Goal: Task Accomplishment & Management: Manage account settings

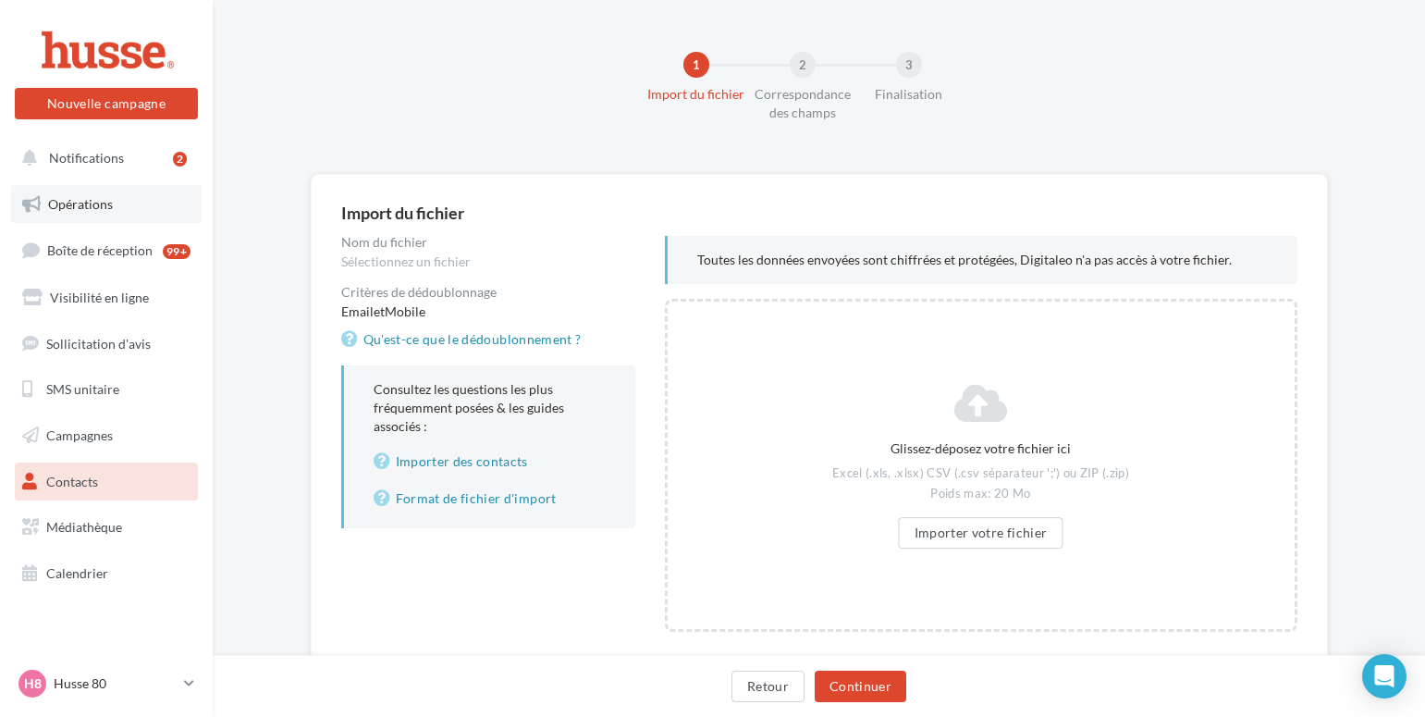
click at [83, 213] on link "Opérations" at bounding box center [106, 204] width 191 height 39
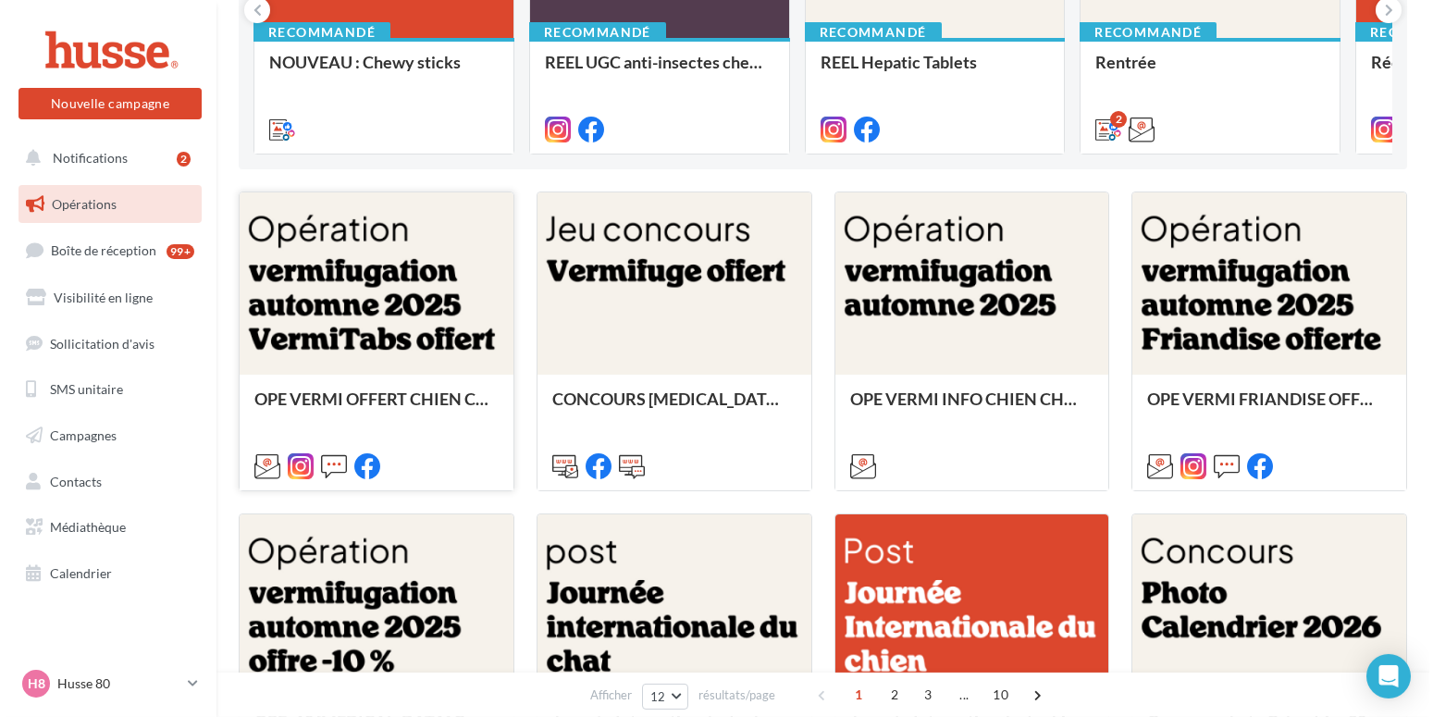
scroll to position [377, 0]
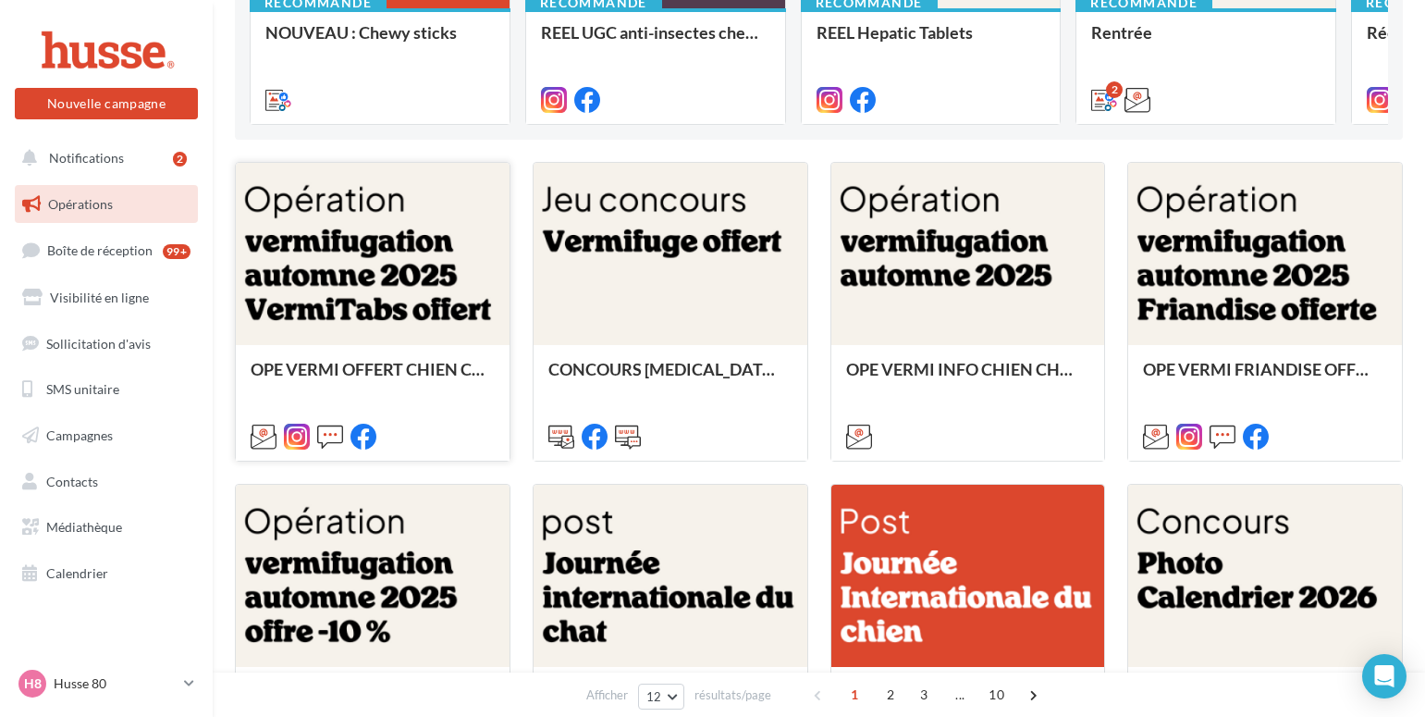
click at [334, 314] on div at bounding box center [373, 255] width 274 height 184
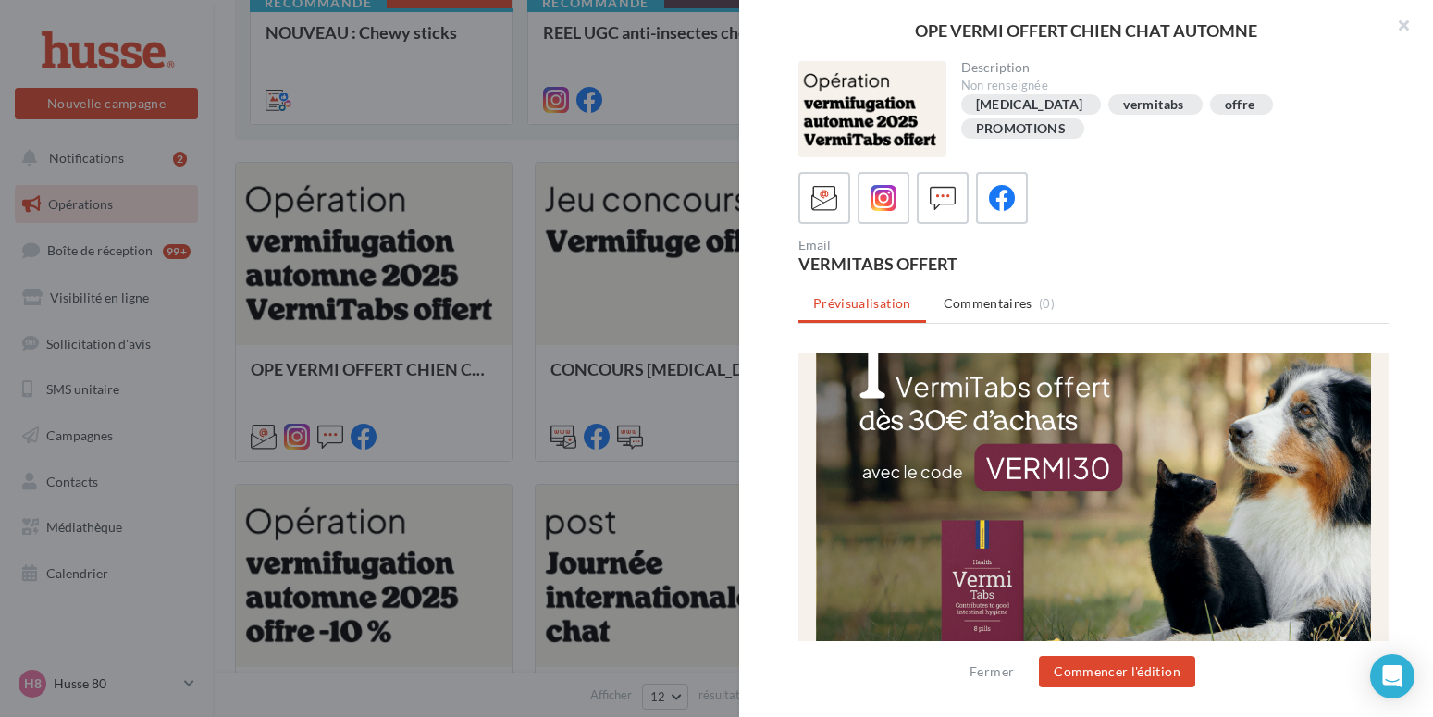
scroll to position [189, 0]
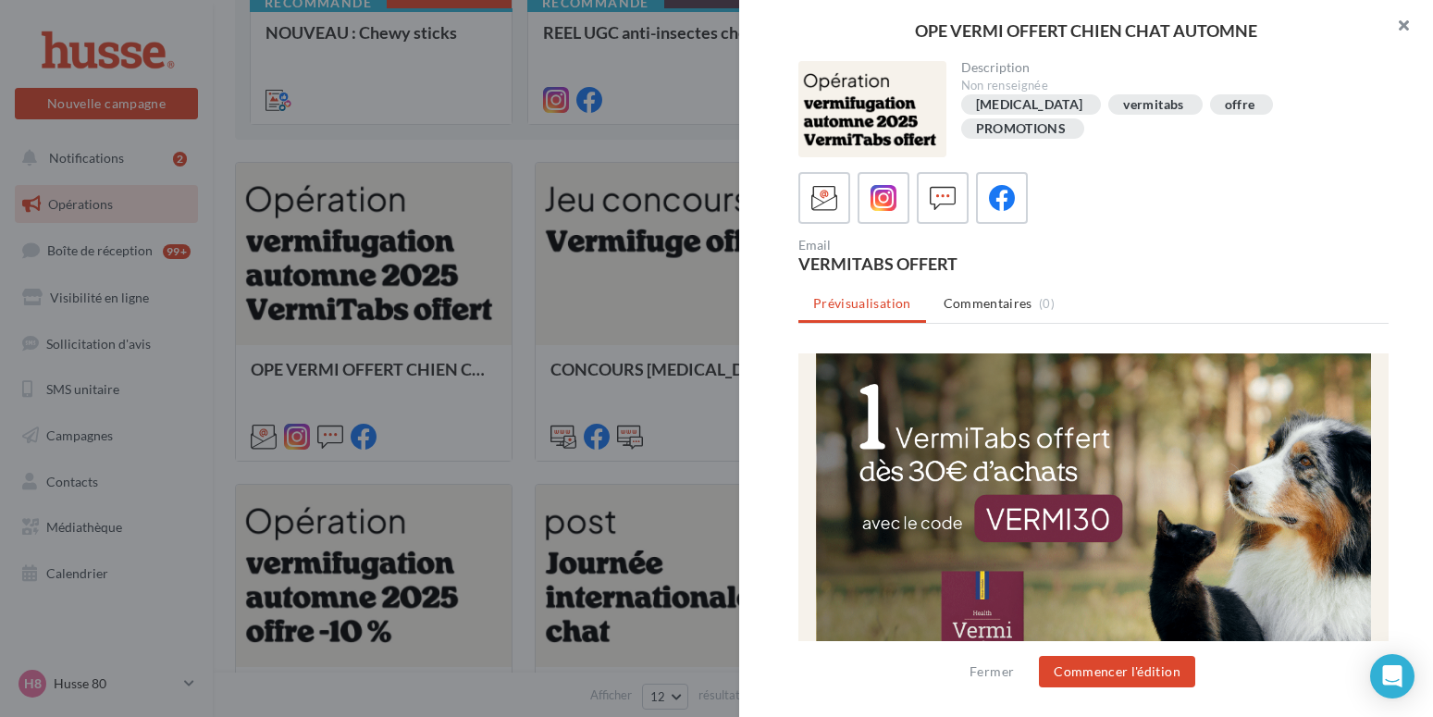
click at [1405, 23] on button "button" at bounding box center [1396, 27] width 74 height 55
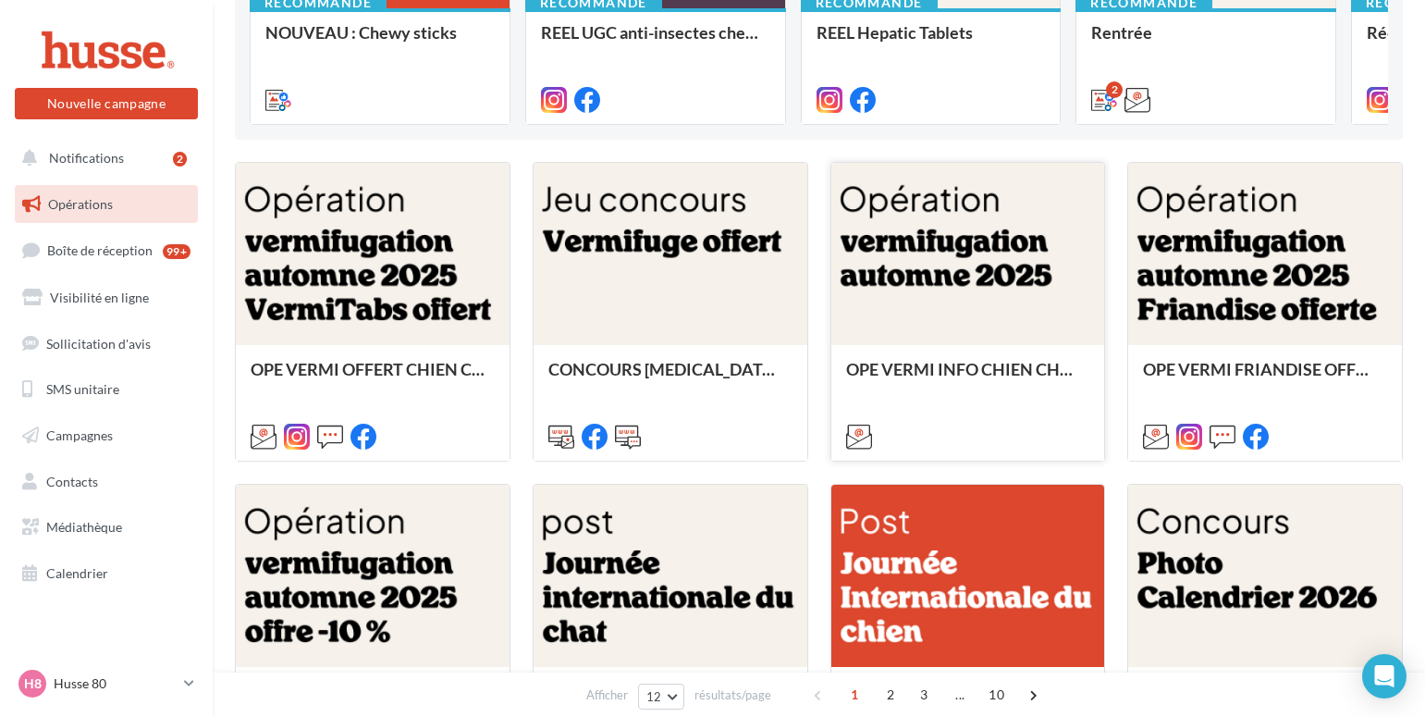
click at [887, 311] on div at bounding box center [969, 255] width 274 height 184
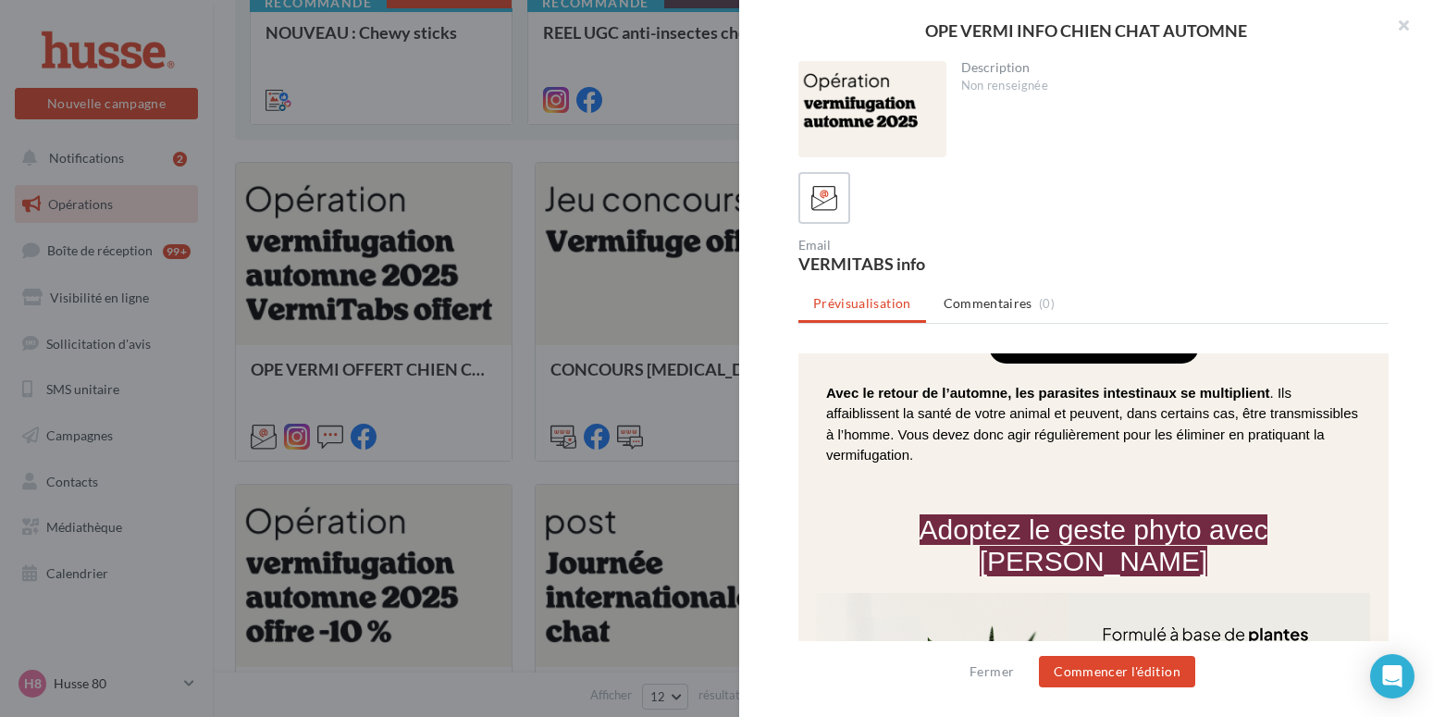
scroll to position [660, 0]
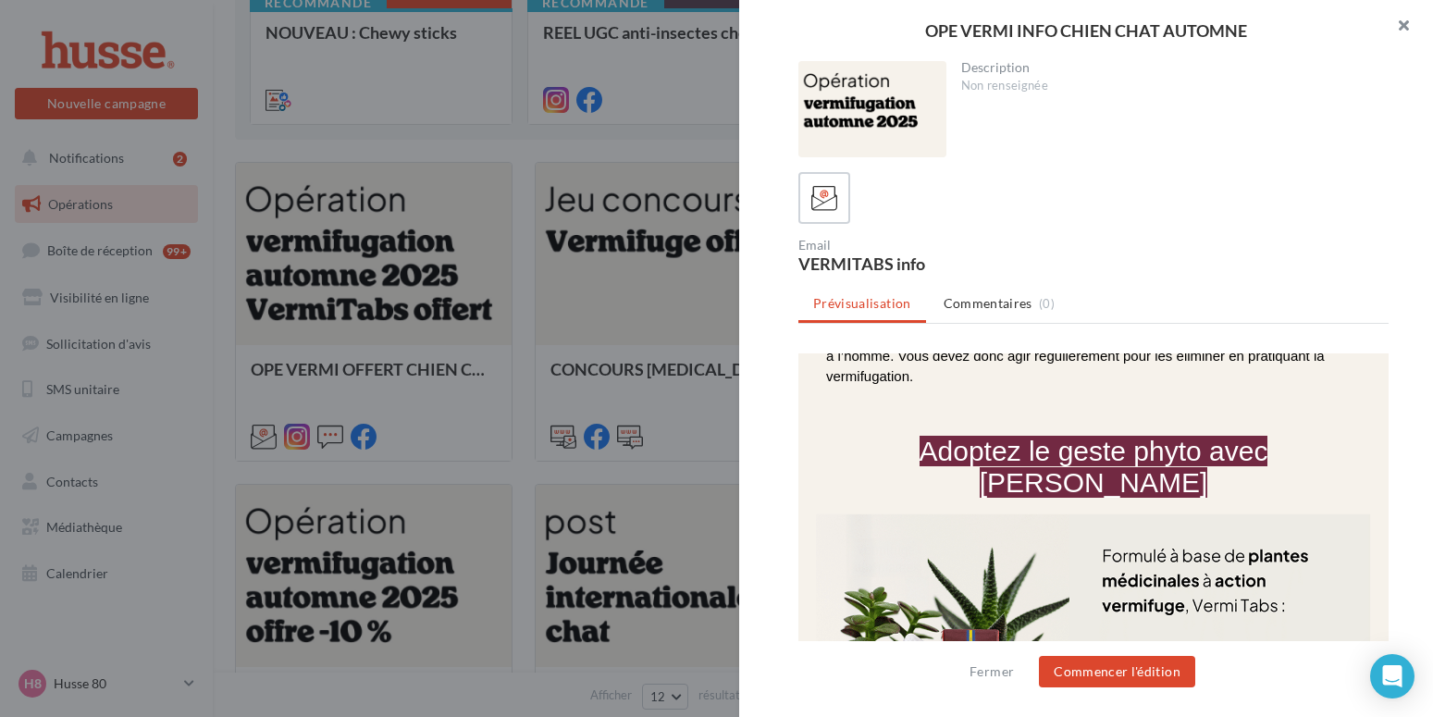
click at [1408, 24] on button "button" at bounding box center [1396, 27] width 74 height 55
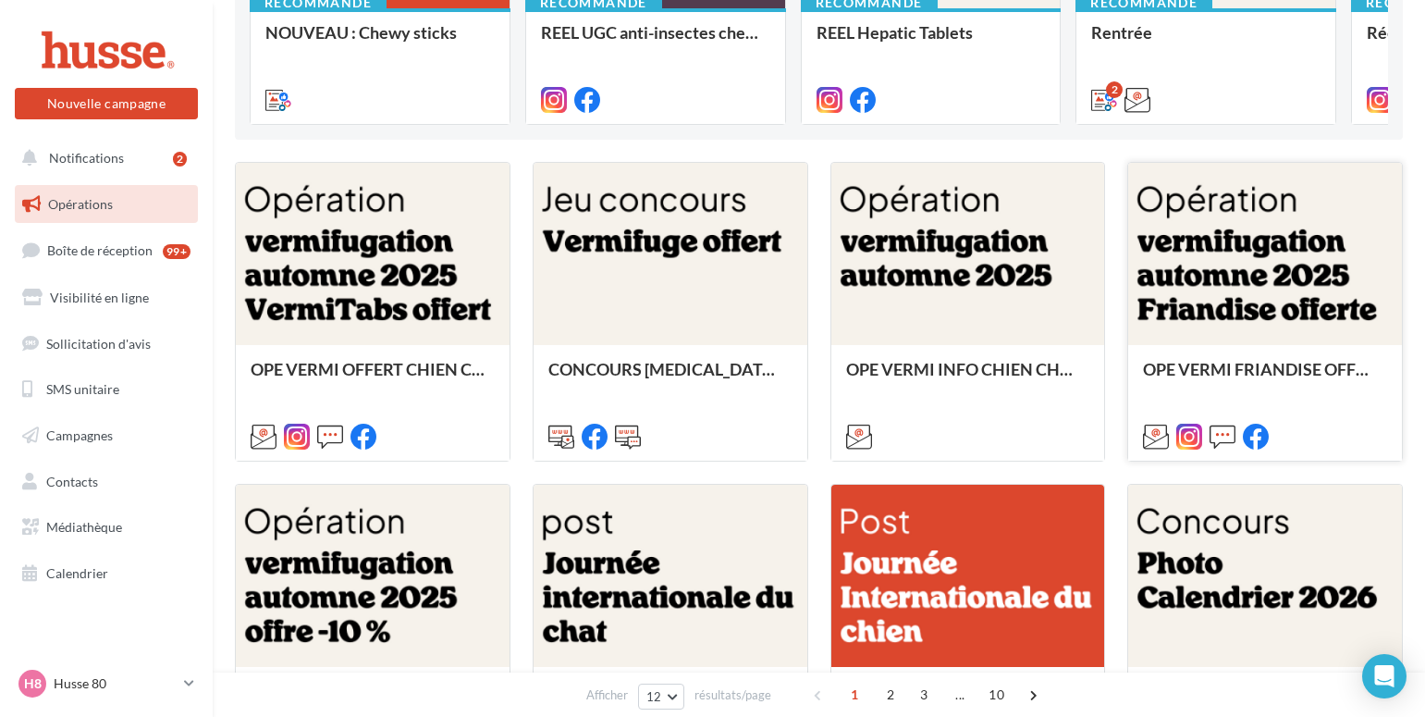
click at [1194, 292] on div at bounding box center [1265, 255] width 274 height 184
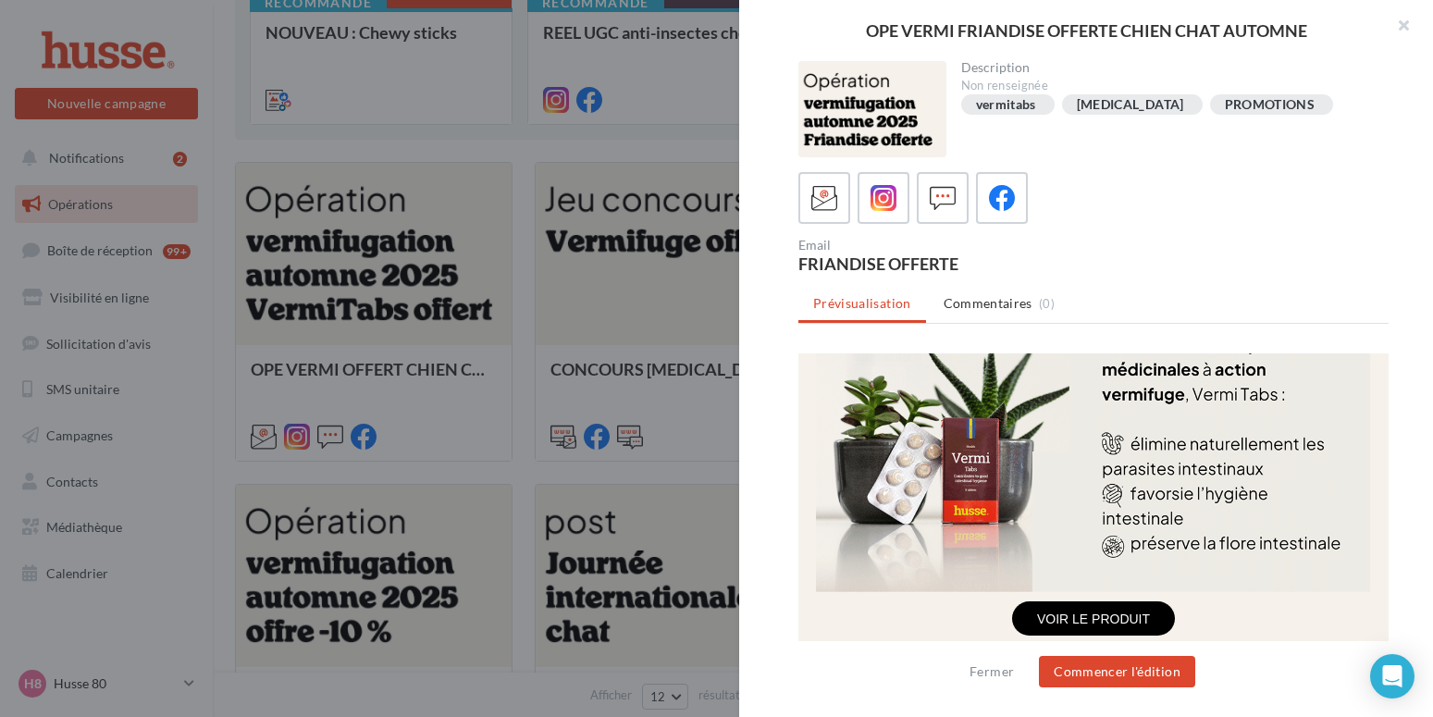
scroll to position [1038, 0]
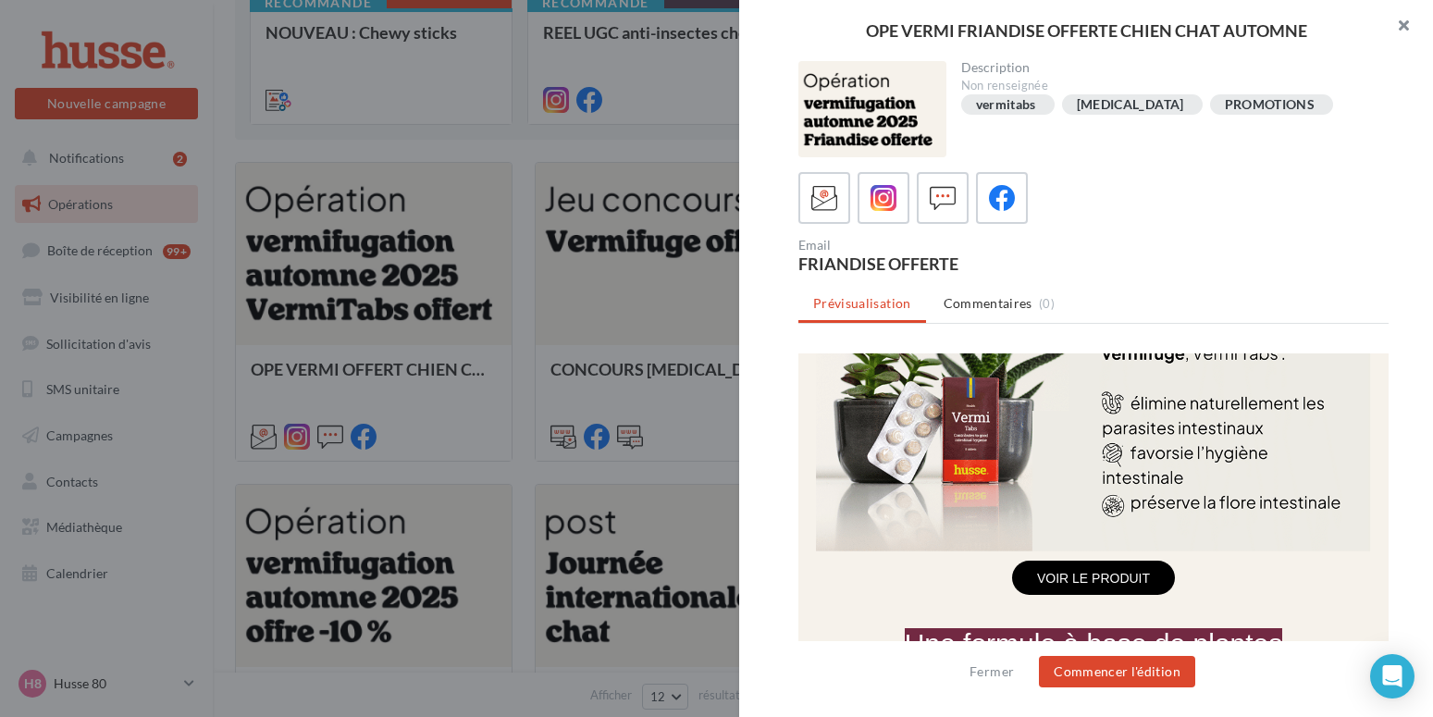
click at [1407, 28] on button "button" at bounding box center [1396, 27] width 74 height 55
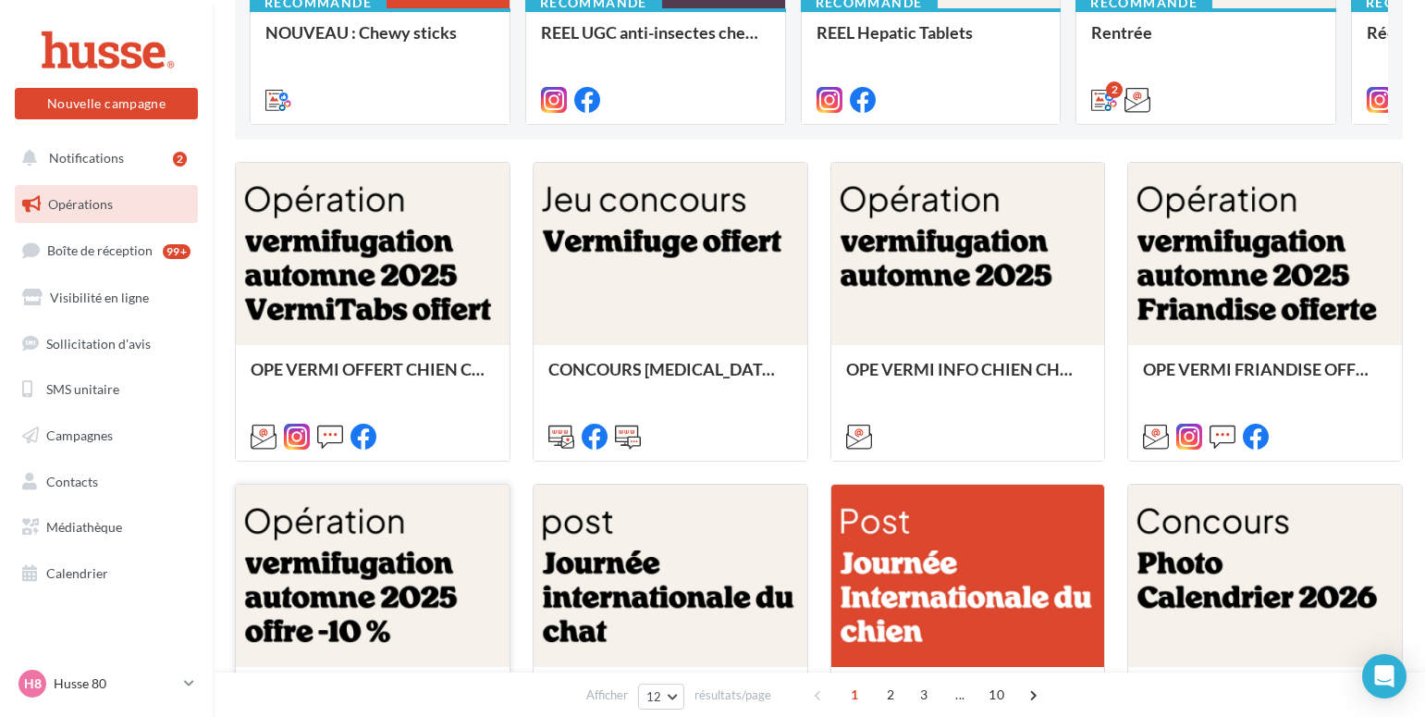
click at [354, 598] on div at bounding box center [373, 577] width 274 height 184
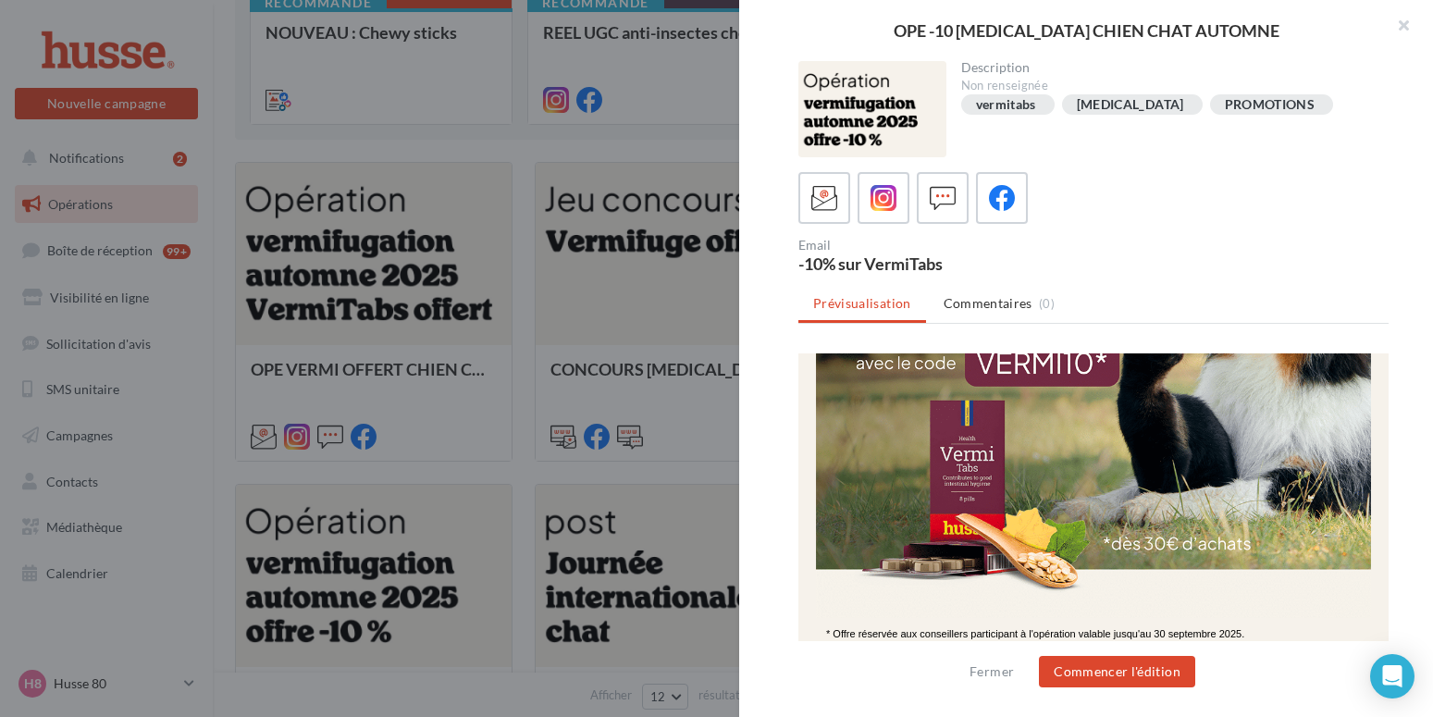
scroll to position [189, 0]
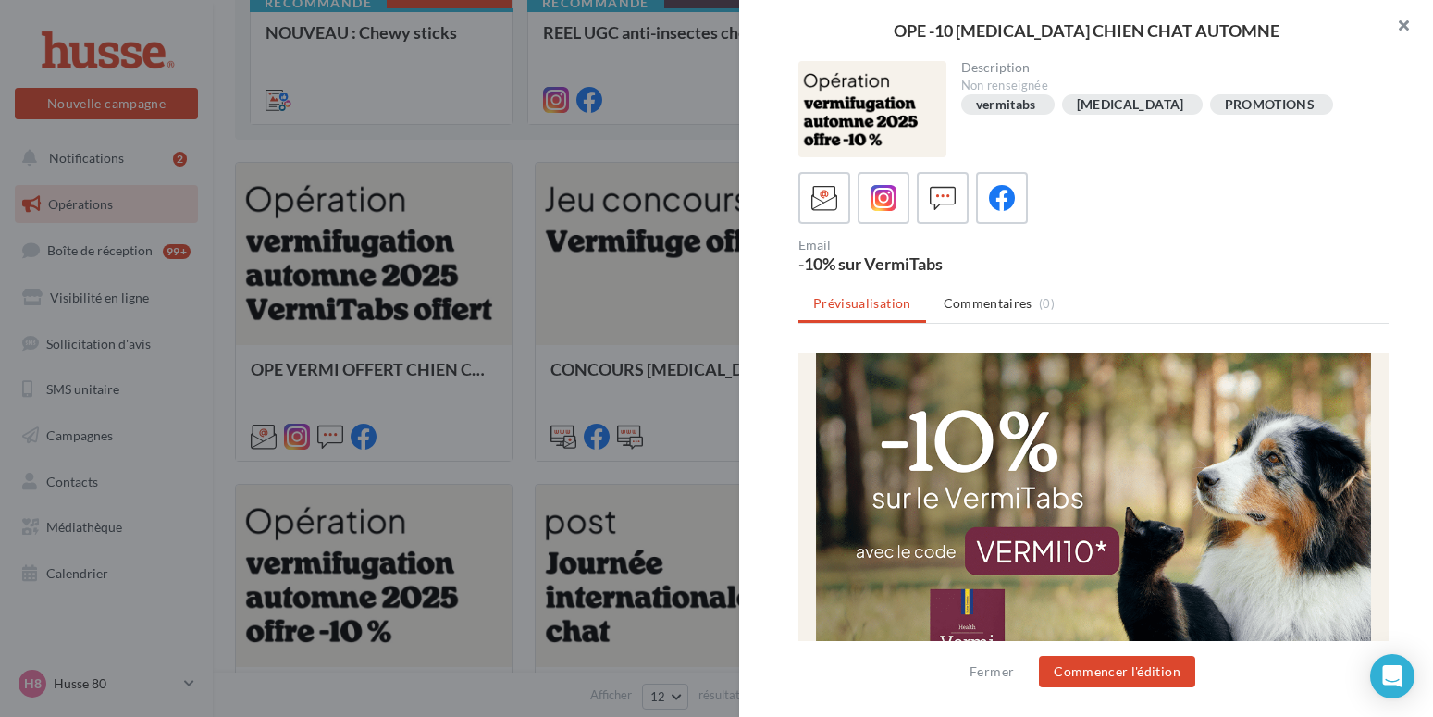
click at [1400, 25] on button "button" at bounding box center [1396, 27] width 74 height 55
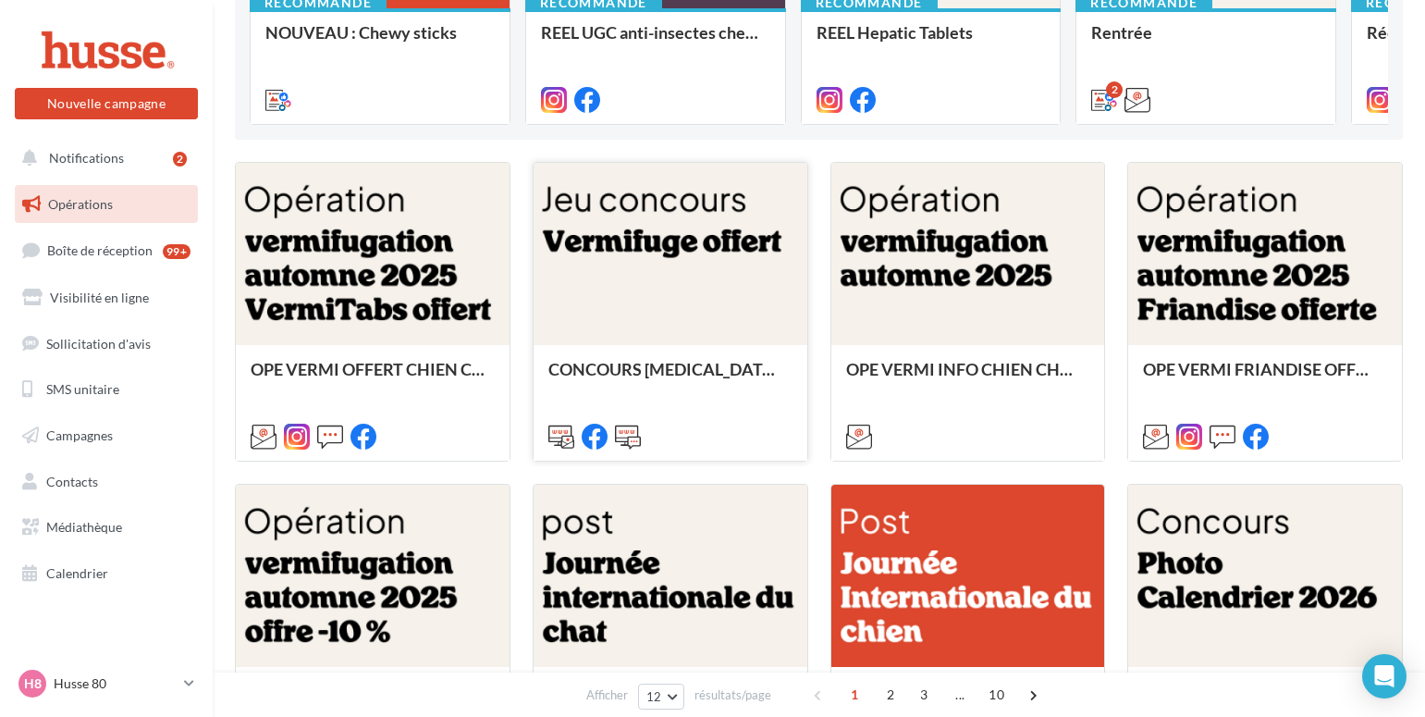
click at [634, 262] on div at bounding box center [671, 255] width 274 height 184
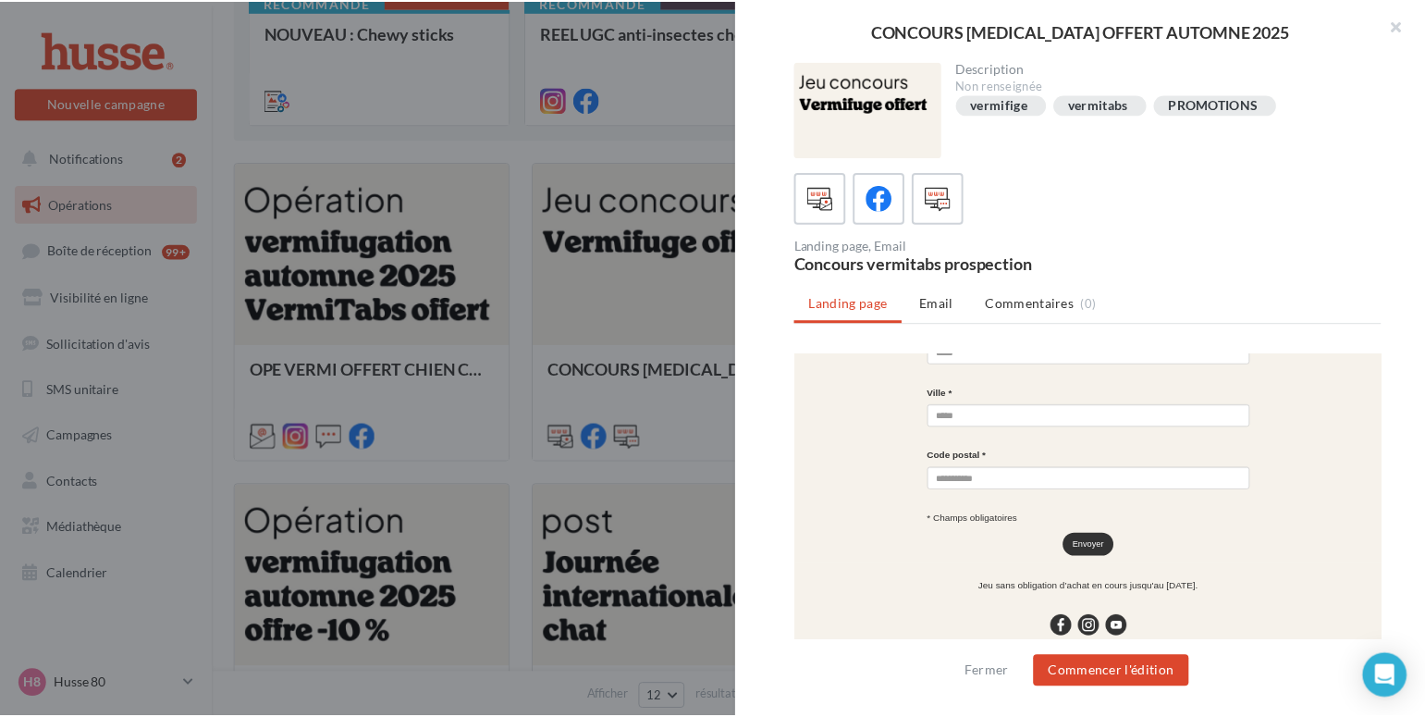
scroll to position [615, 0]
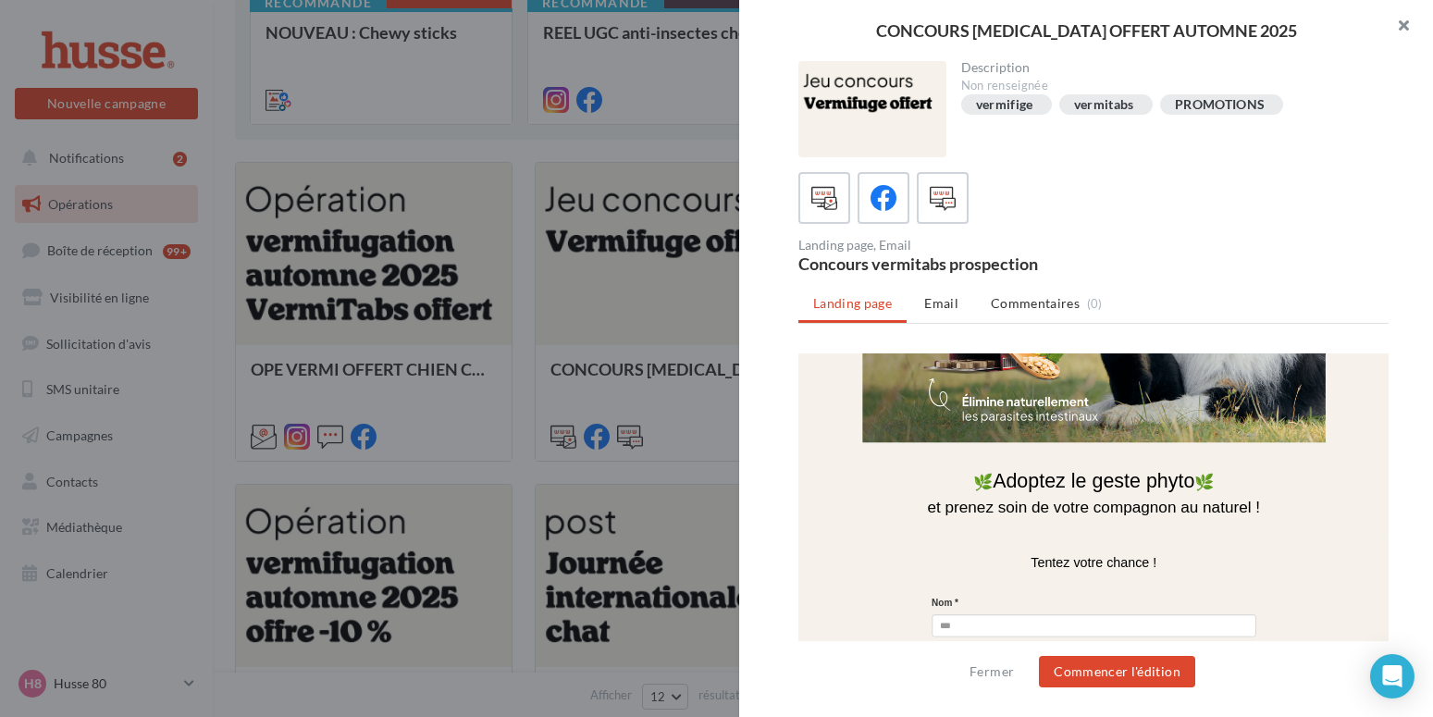
click at [1400, 30] on button "button" at bounding box center [1396, 27] width 74 height 55
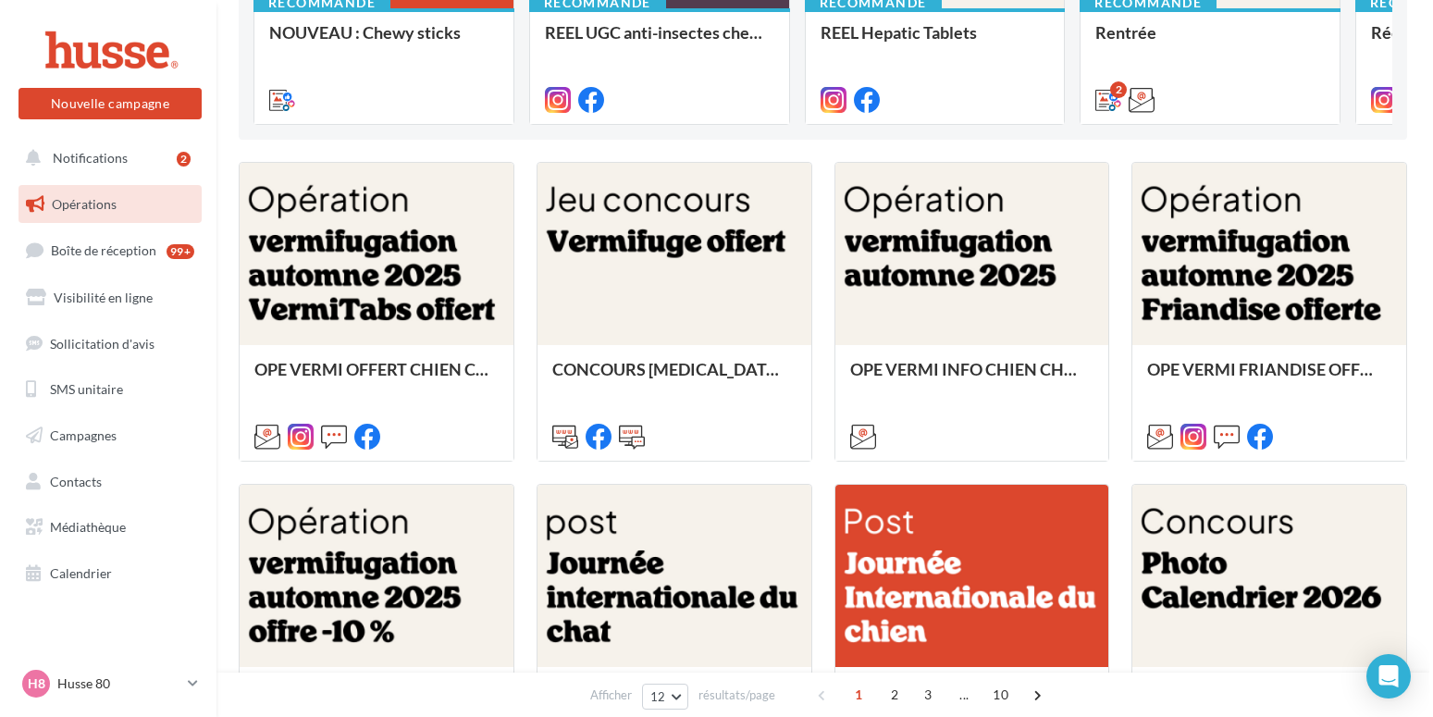
scroll to position [94, 0]
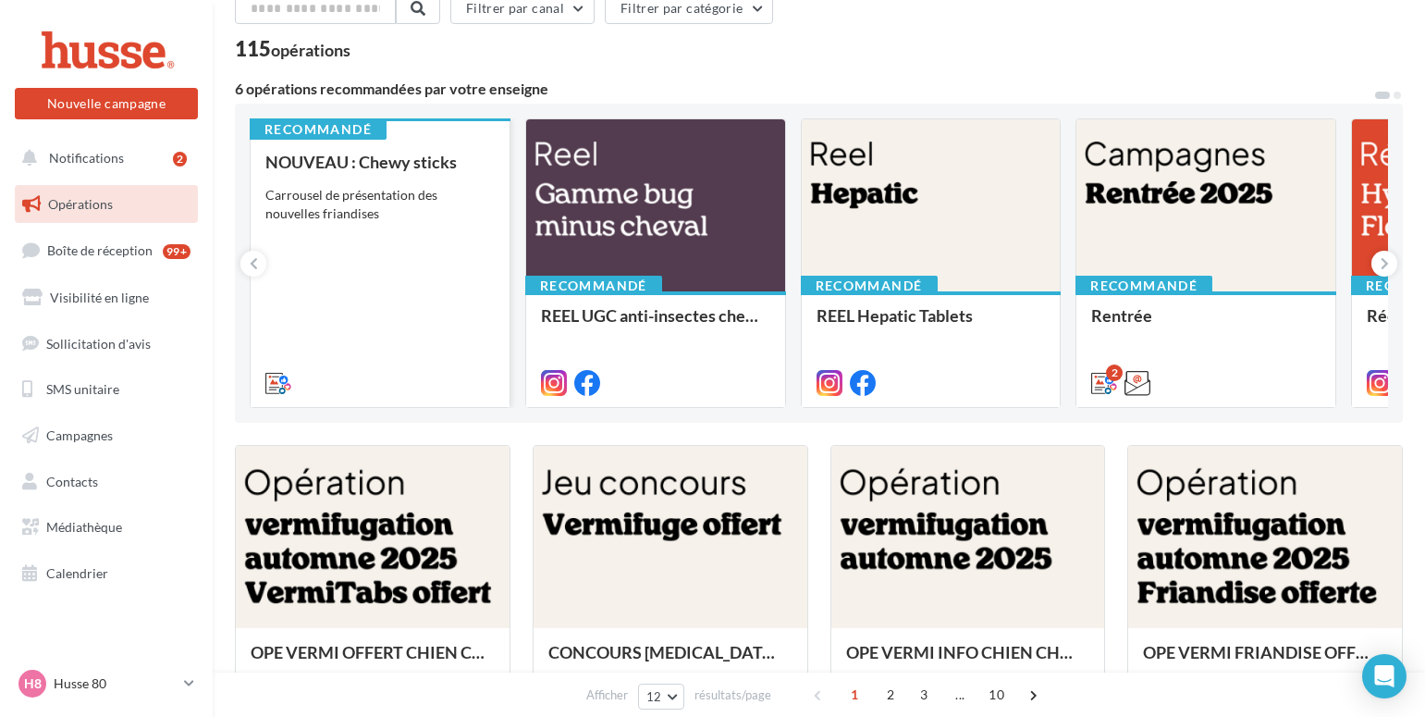
click at [382, 223] on div "NOUVEAU : Chewy sticks Carrousel de présentation des nouvelles friandises" at bounding box center [379, 272] width 229 height 238
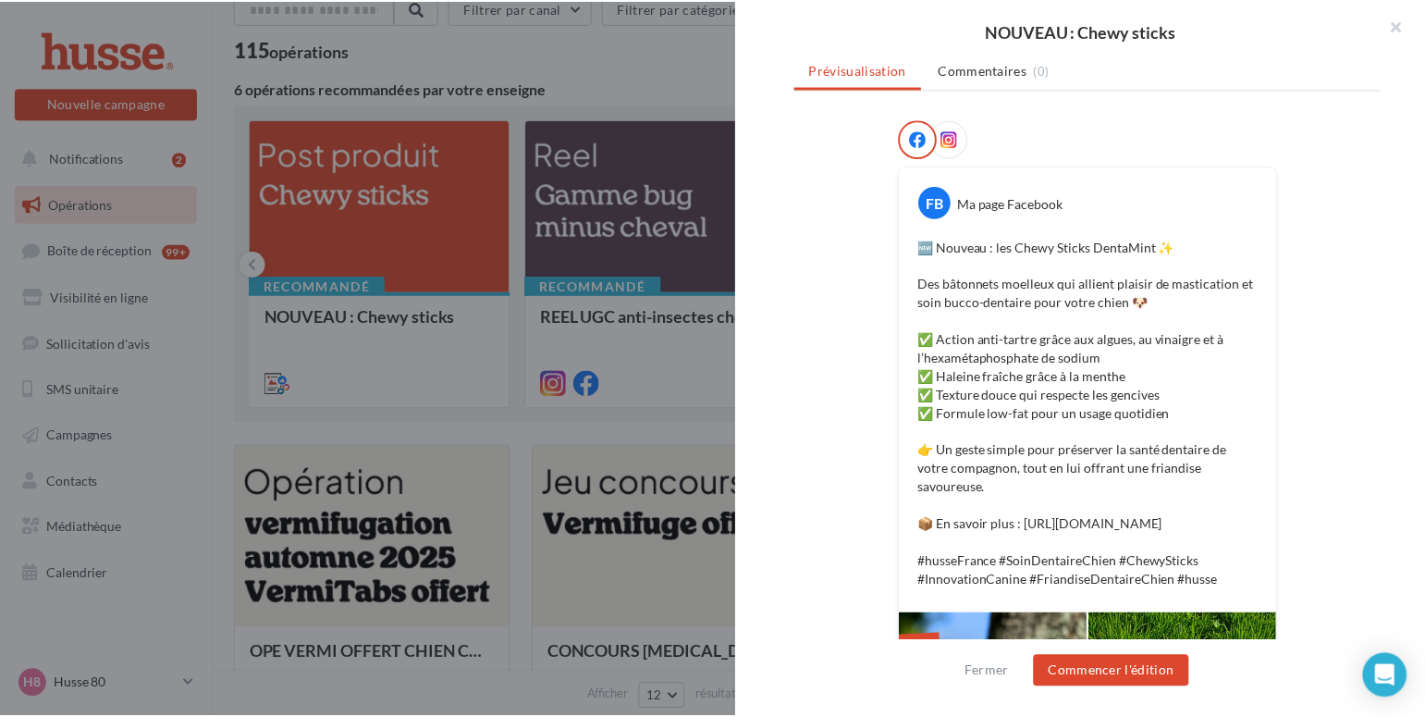
scroll to position [0, 0]
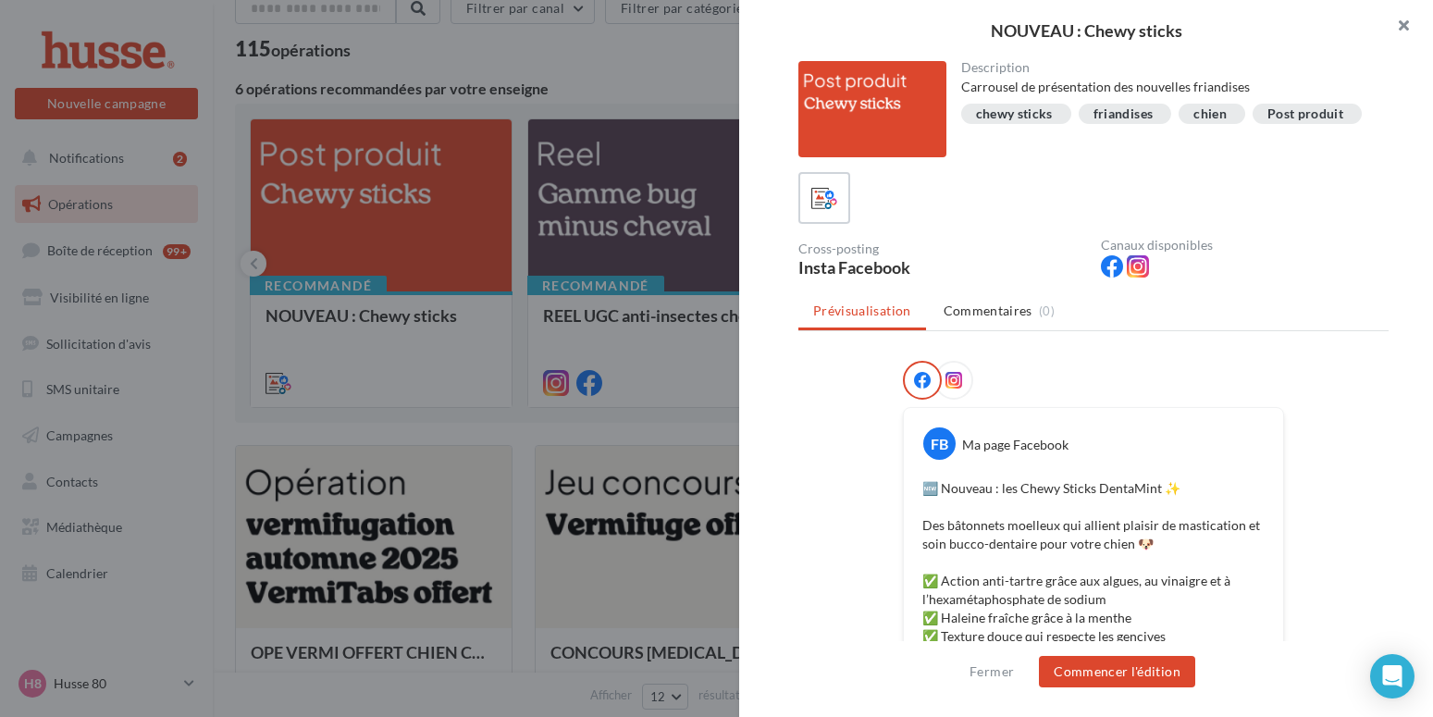
click at [1407, 18] on button "button" at bounding box center [1396, 27] width 74 height 55
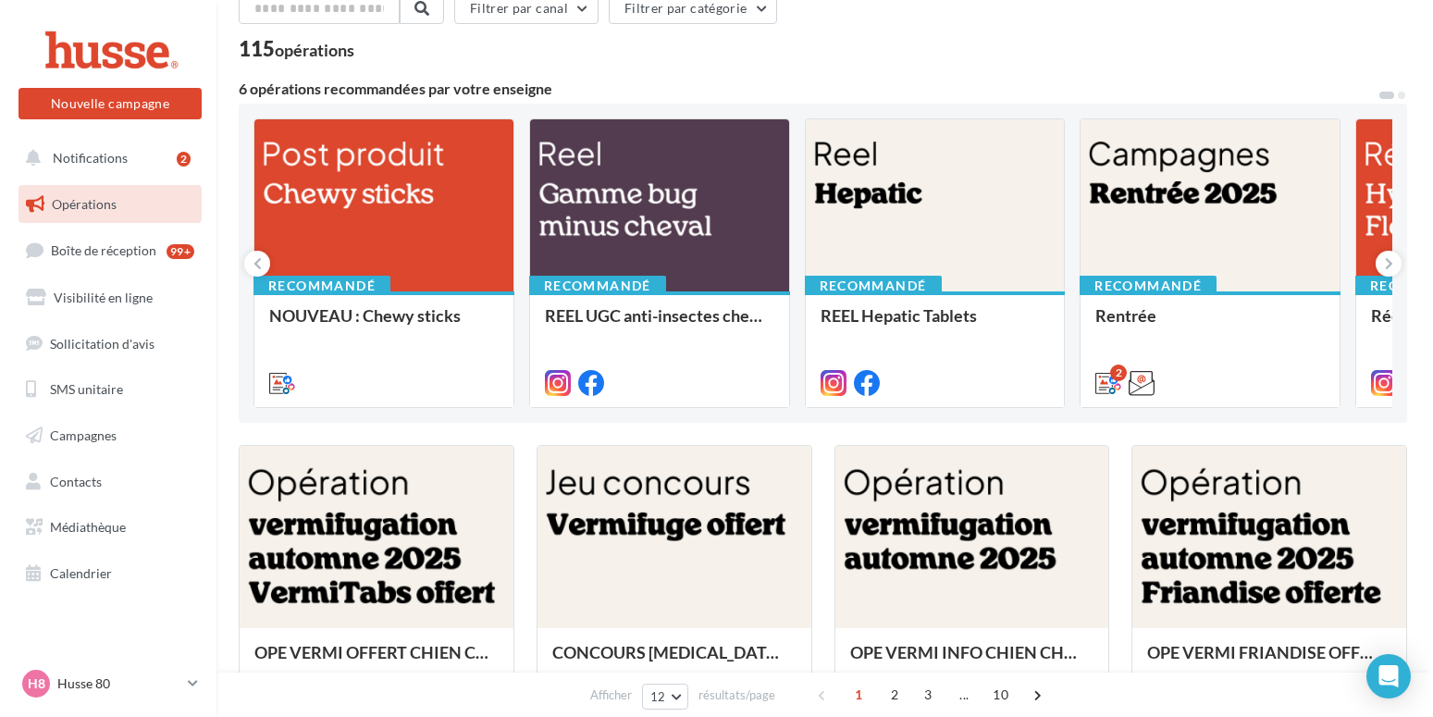
scroll to position [189, 0]
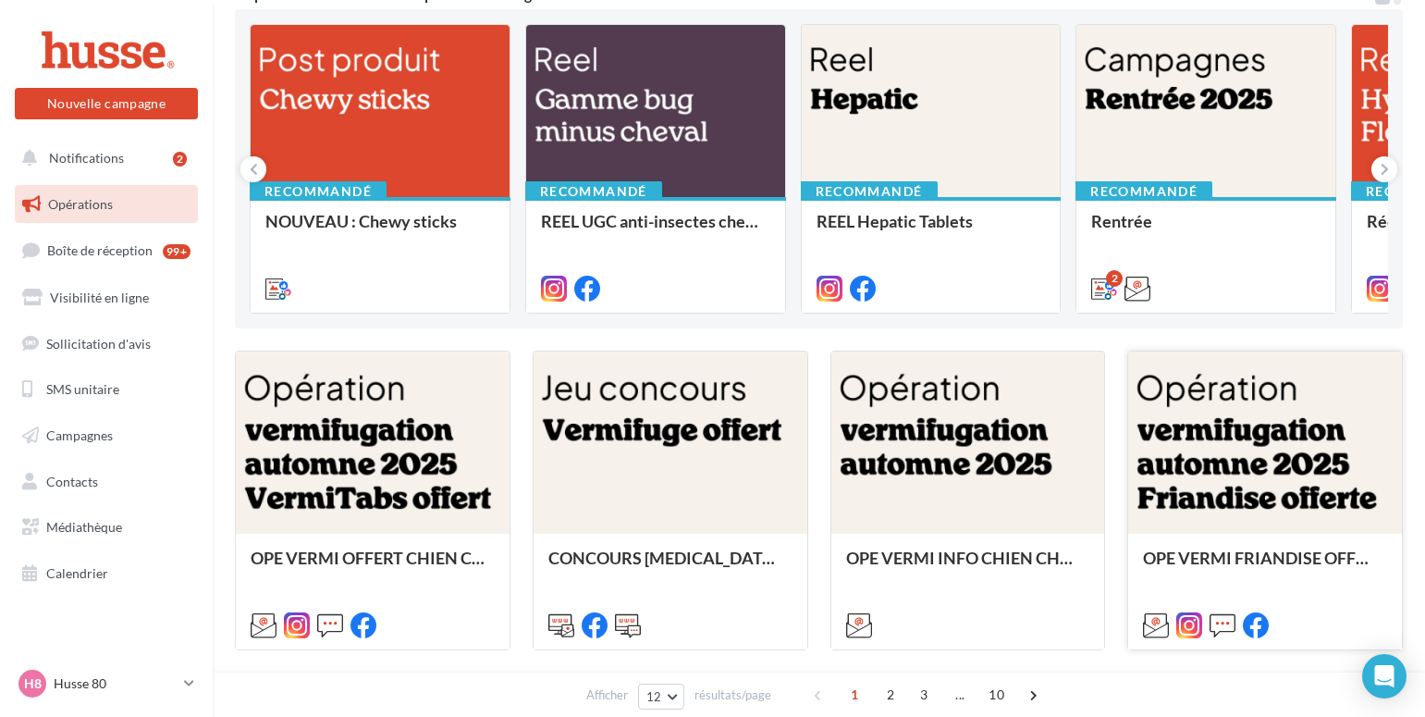
click at [1191, 499] on div at bounding box center [1265, 443] width 274 height 184
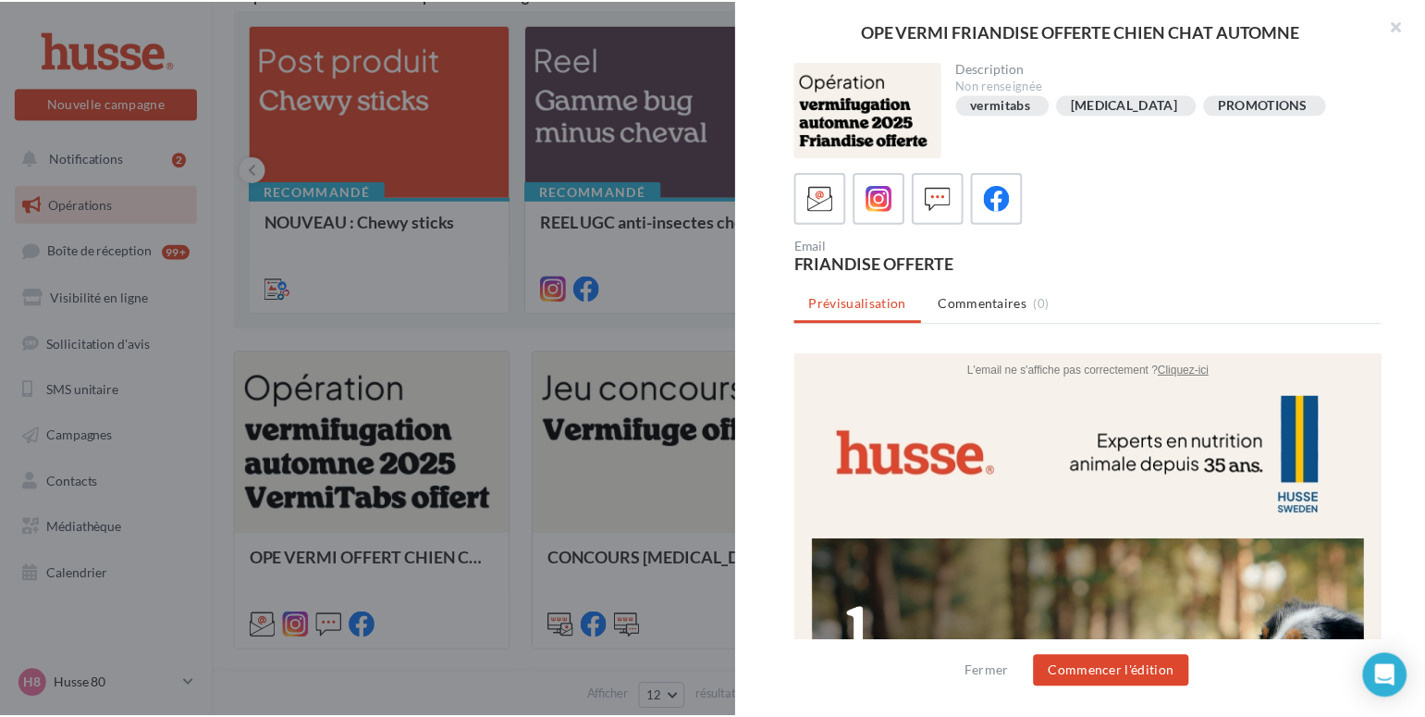
scroll to position [0, 0]
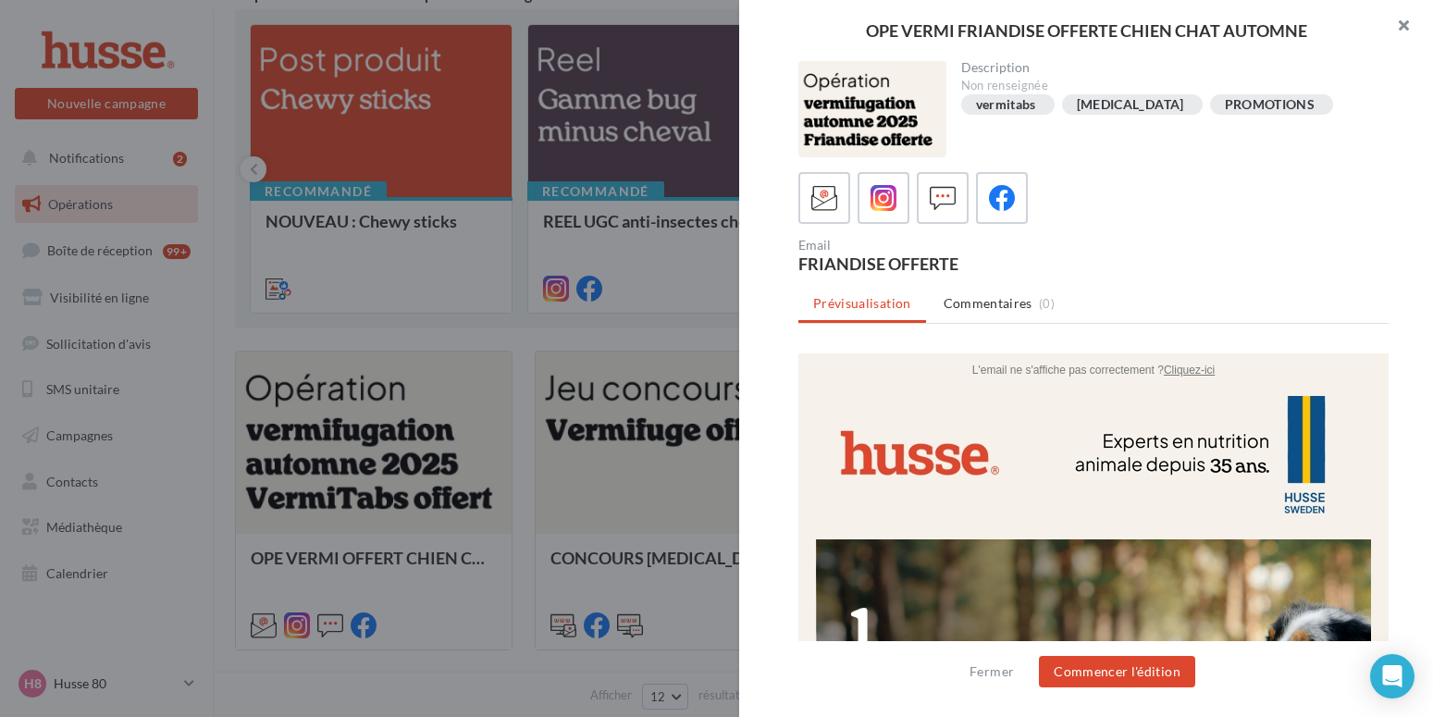
click at [1402, 27] on button "button" at bounding box center [1396, 27] width 74 height 55
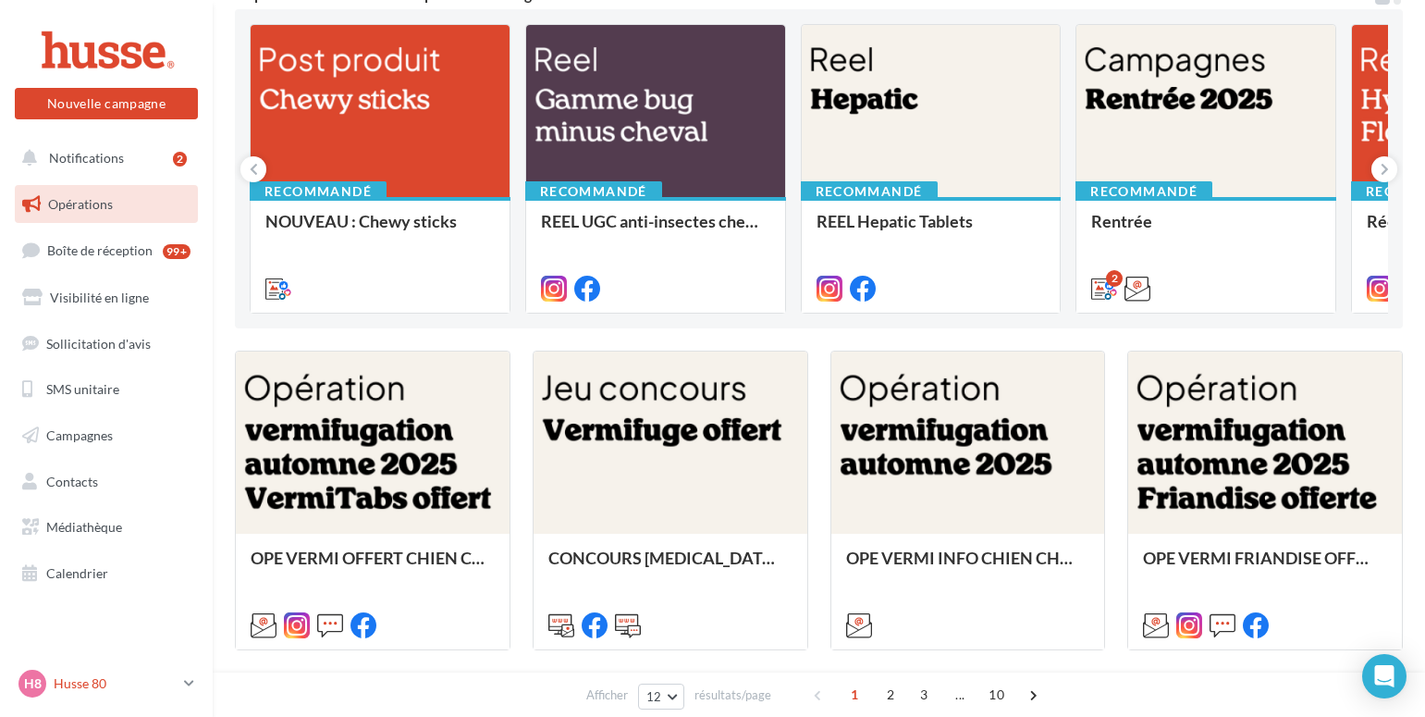
click at [188, 690] on icon at bounding box center [189, 683] width 10 height 16
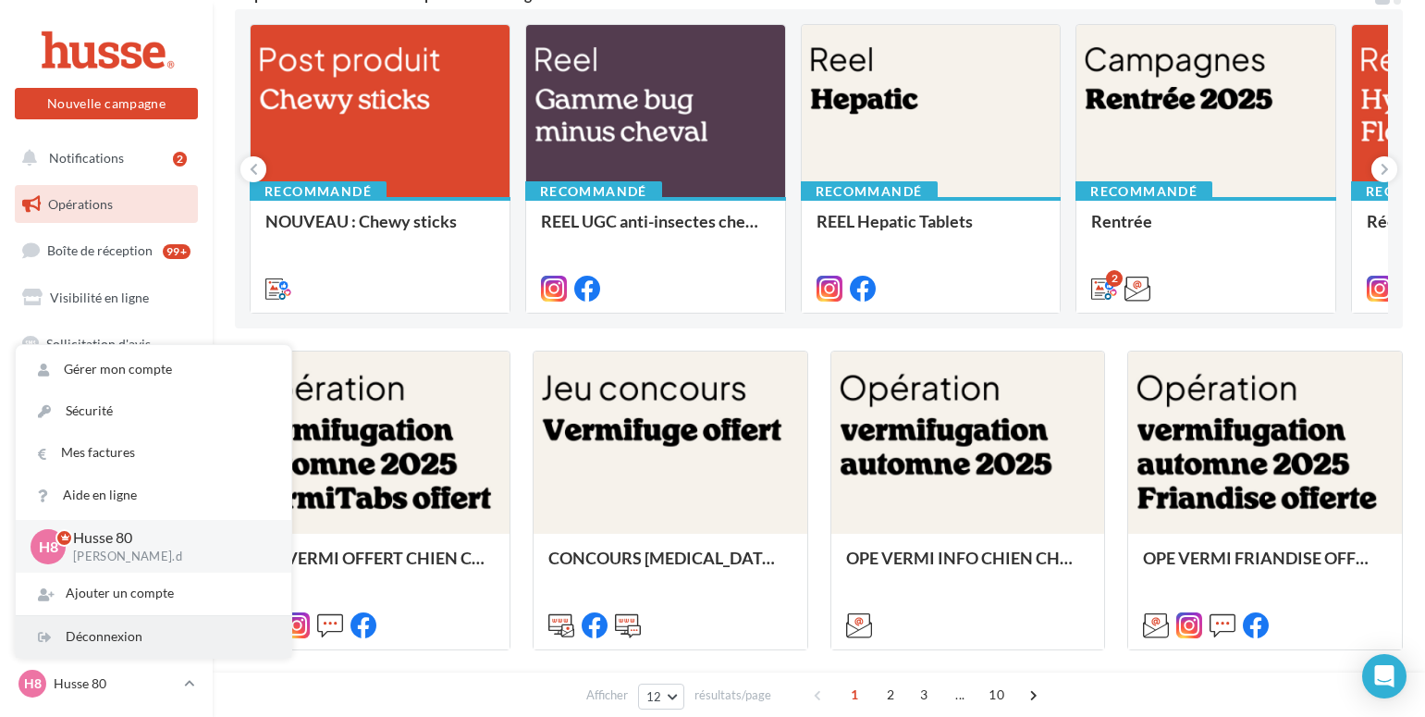
click at [147, 628] on div "Déconnexion" at bounding box center [154, 637] width 276 height 42
